Goal: Transaction & Acquisition: Download file/media

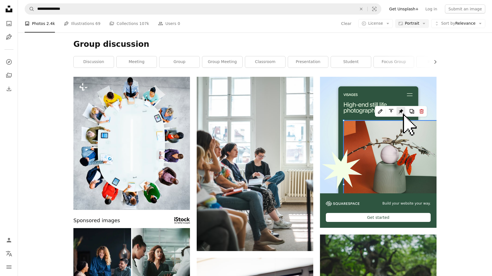
scroll to position [613, 0]
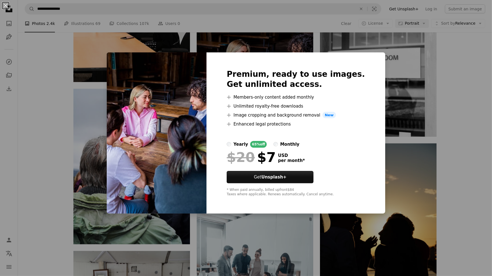
click at [397, 98] on div "An X shape Premium, ready to use images. Get unlimited access. A plus sign Memb…" at bounding box center [246, 138] width 492 height 276
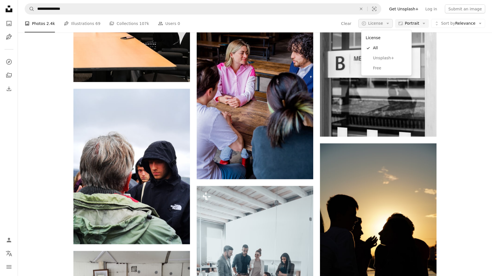
click at [376, 24] on span "License" at bounding box center [375, 23] width 15 height 4
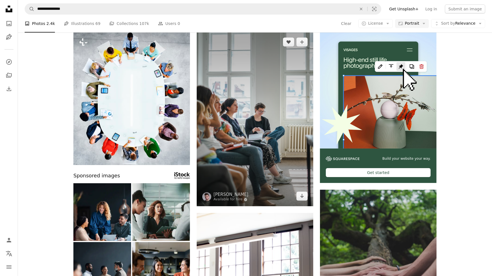
scroll to position [61, 0]
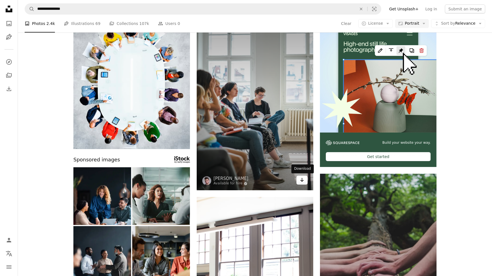
click at [302, 182] on icon "Arrow pointing down" at bounding box center [302, 180] width 4 height 7
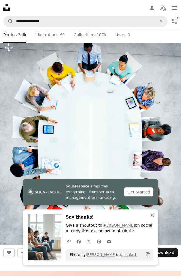
click at [152, 216] on icon "button" at bounding box center [152, 215] width 4 height 4
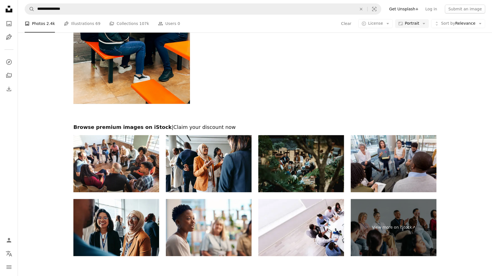
scroll to position [1383, 0]
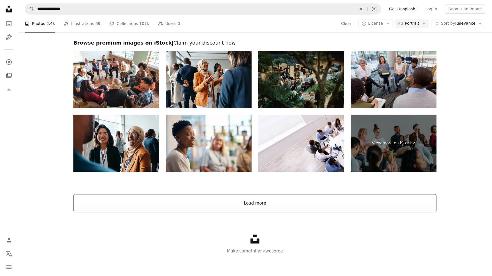
click at [256, 201] on button "Load more" at bounding box center [254, 203] width 363 height 18
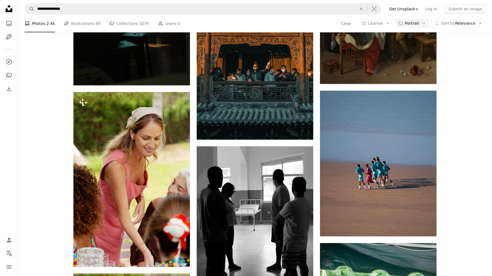
scroll to position [8774, 0]
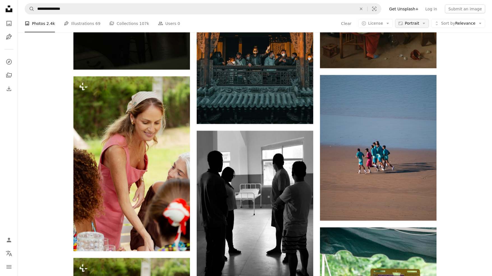
click at [414, 25] on span "Portrait" at bounding box center [412, 24] width 14 height 6
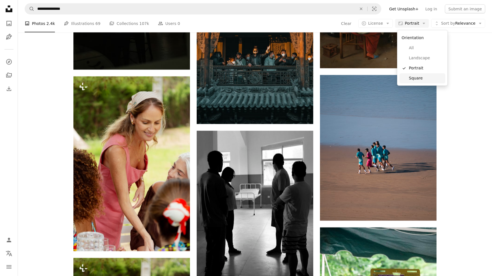
click at [418, 79] on span "Square" at bounding box center [426, 79] width 34 height 6
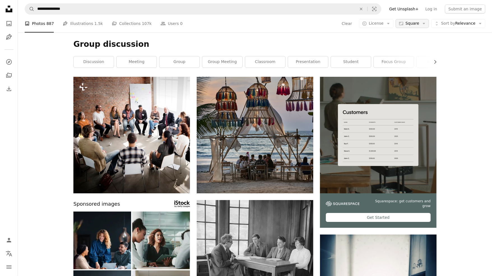
click at [422, 21] on button "Aspect ratio Square Arrow down" at bounding box center [412, 23] width 33 height 9
click at [420, 68] on span "Portrait" at bounding box center [427, 68] width 34 height 6
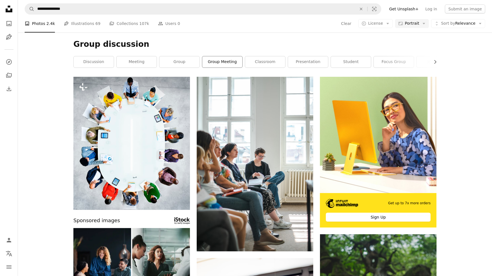
click at [219, 60] on link "group meeting" at bounding box center [222, 61] width 40 height 11
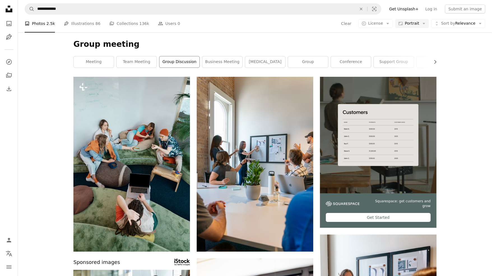
click at [168, 59] on link "group discussion" at bounding box center [180, 61] width 40 height 11
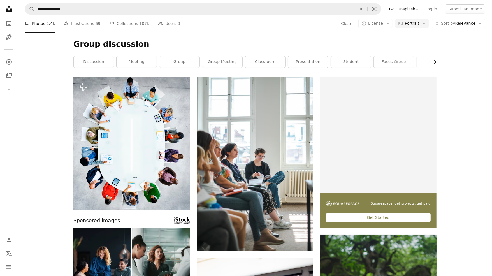
click at [436, 65] on button "Chevron right" at bounding box center [433, 61] width 6 height 11
click at [388, 64] on link "workshop" at bounding box center [396, 61] width 40 height 11
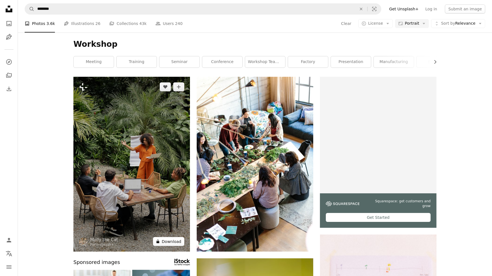
click at [170, 243] on button "A lock Download" at bounding box center [168, 241] width 31 height 9
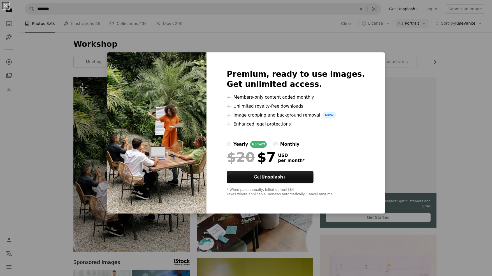
click at [373, 36] on div "An X shape Premium, ready to use images. Get unlimited access. A plus sign Memb…" at bounding box center [246, 138] width 492 height 276
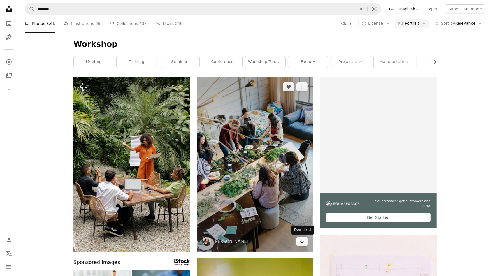
click at [301, 242] on icon "Download" at bounding box center [303, 241] width 4 height 4
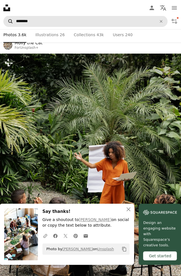
scroll to position [61, 0]
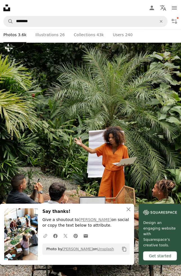
click at [48, 238] on icon "A URL sharing icon (chains)" at bounding box center [45, 235] width 5 height 5
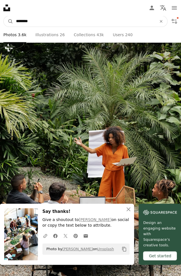
click at [71, 21] on input "********" at bounding box center [83, 21] width 141 height 11
paste input "**********"
paste input "Find visuals sitewide"
type input "**********"
click at [4, 16] on button "A magnifying glass" at bounding box center [9, 21] width 10 height 11
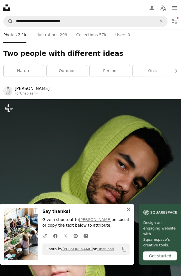
click at [126, 211] on icon "button" at bounding box center [128, 209] width 4 height 4
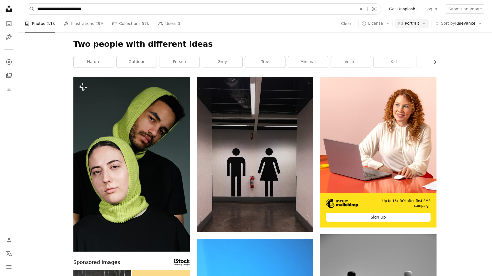
click at [183, 13] on input "**********" at bounding box center [194, 9] width 321 height 11
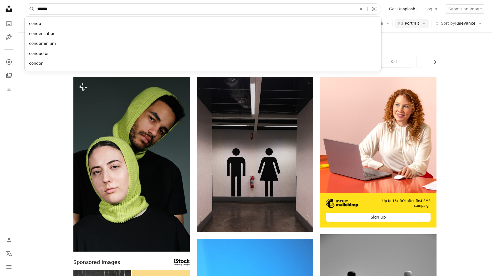
type input "********"
click button "A magnifying glass" at bounding box center [30, 9] width 10 height 11
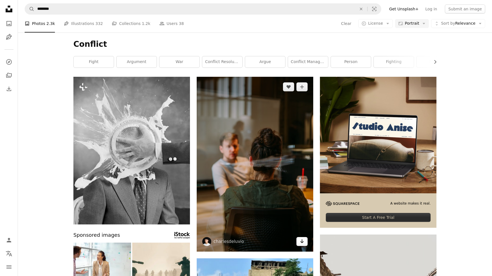
click at [306, 244] on link "Arrow pointing down" at bounding box center [302, 241] width 11 height 9
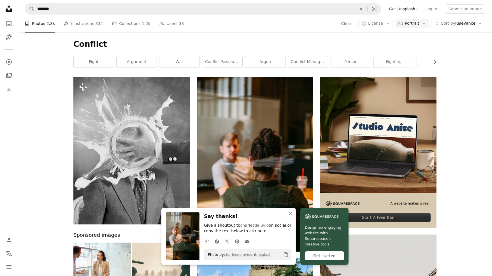
click at [207, 241] on icon "A URL sharing icon (chains)" at bounding box center [206, 241] width 5 height 5
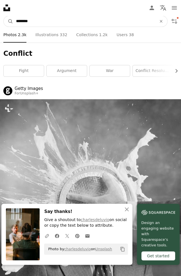
click at [44, 23] on input "********" at bounding box center [83, 21] width 141 height 11
type input "**********"
click button "A magnifying glass" at bounding box center [9, 21] width 10 height 11
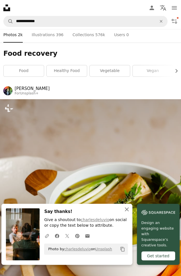
click at [125, 213] on icon "An X shape" at bounding box center [126, 209] width 7 height 7
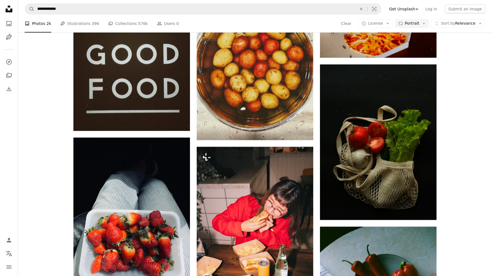
scroll to position [3937, 0]
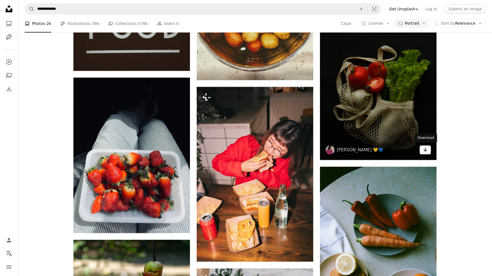
click at [426, 150] on icon "Download" at bounding box center [426, 150] width 4 height 4
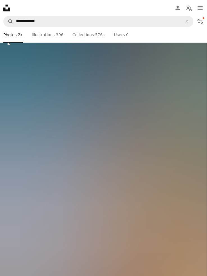
scroll to position [54958, 0]
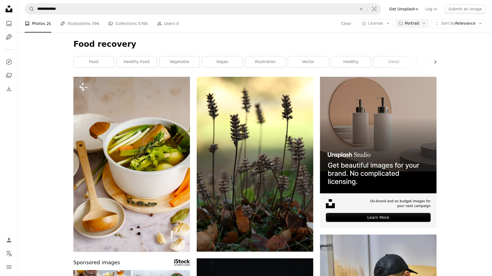
scroll to position [14274, 0]
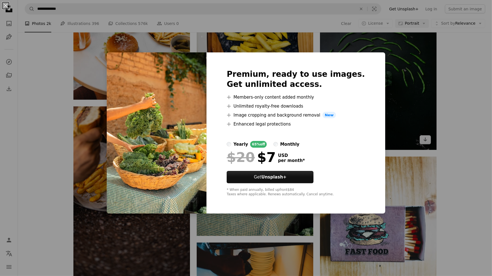
click at [389, 60] on div "An X shape Premium, ready to use images. Get unlimited access. A plus sign Memb…" at bounding box center [246, 138] width 492 height 276
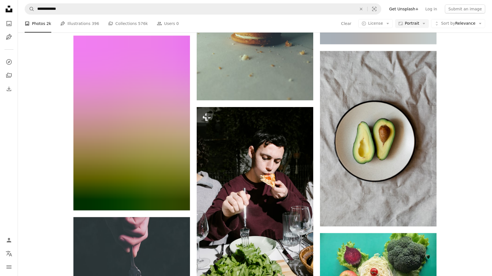
scroll to position [15715, 0]
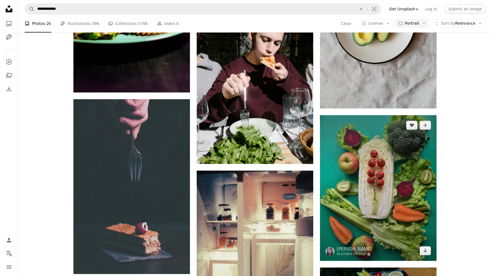
click at [427, 255] on img at bounding box center [378, 188] width 117 height 146
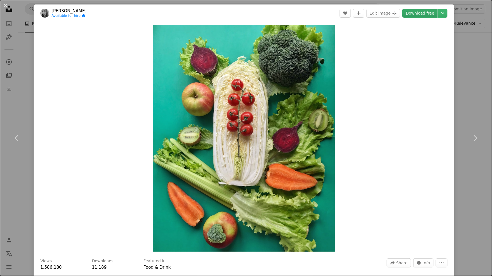
click at [422, 16] on link "Download free" at bounding box center [420, 13] width 35 height 9
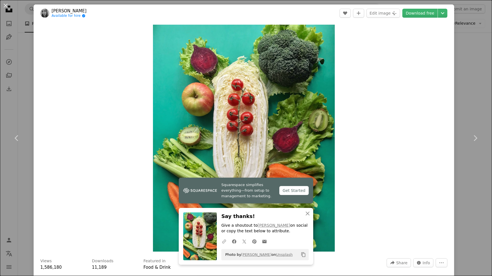
click at [225, 239] on icon "A URL sharing icon (chains)" at bounding box center [224, 241] width 5 height 5
